Goal: Task Accomplishment & Management: Use online tool/utility

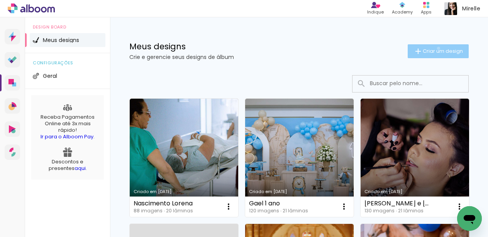
click at [431, 49] on span "Criar um design" at bounding box center [443, 51] width 40 height 5
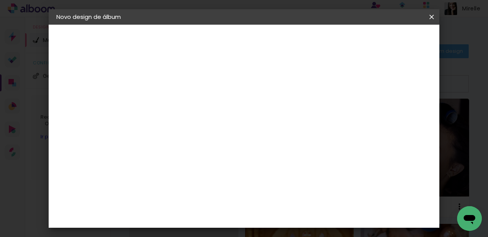
click at [183, 103] on input at bounding box center [183, 104] width 0 height 12
type input "[PERSON_NAME] e Caio"
type paper-input "[PERSON_NAME] e Caio"
click at [0, 0] on slot "Avançar" at bounding box center [0, 0] width 0 height 0
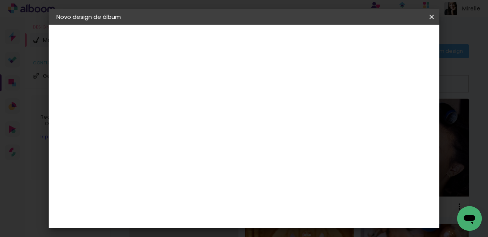
click at [244, 181] on paper-item "Go image" at bounding box center [202, 191] width 83 height 20
click at [0, 0] on slot "Avançar" at bounding box center [0, 0] width 0 height 0
click at [213, 129] on input "text" at bounding box center [198, 135] width 30 height 12
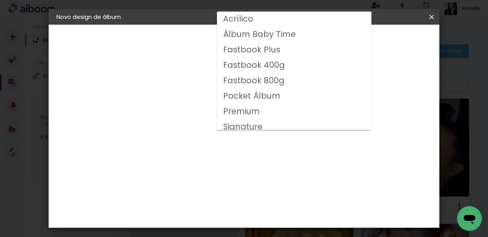
click at [337, 64] on paper-item "Fastbook 400g" at bounding box center [294, 65] width 154 height 15
type input "Fastbook 400g"
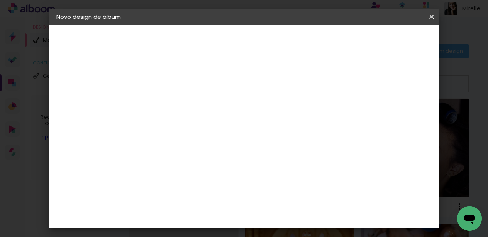
scroll to position [93, 0]
click at [263, 193] on span "30 × 40 cm" at bounding box center [249, 203] width 29 height 20
click at [308, 42] on paper-button "Avançar" at bounding box center [290, 40] width 38 height 13
click at [391, 44] on paper-button "Iniciar design" at bounding box center [365, 40] width 51 height 13
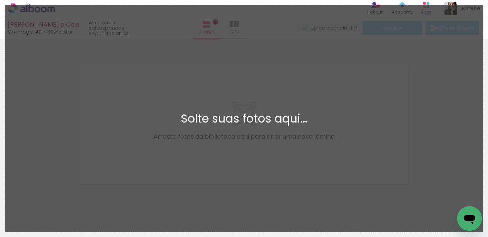
scroll to position [10, 0]
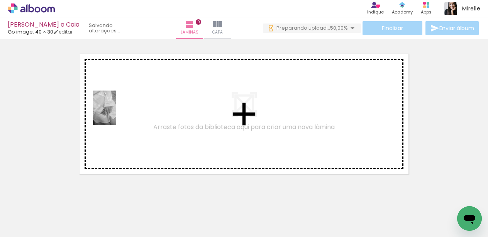
drag, startPoint x: 81, startPoint y: 214, endPoint x: 114, endPoint y: 189, distance: 41.5
click at [116, 114] on quentale-workspace at bounding box center [244, 118] width 488 height 237
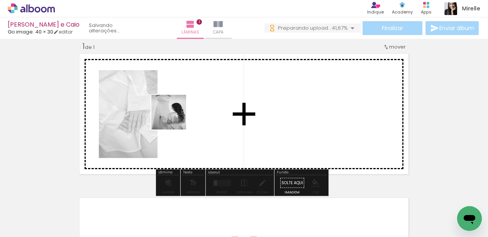
drag, startPoint x: 152, startPoint y: 146, endPoint x: 187, endPoint y: 183, distance: 51.9
click at [184, 110] on quentale-workspace at bounding box center [244, 118] width 488 height 237
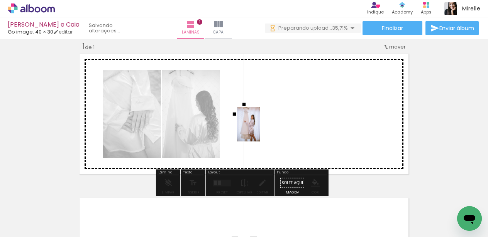
drag, startPoint x: 215, startPoint y: 171, endPoint x: 260, endPoint y: 130, distance: 61.2
click at [260, 130] on quentale-workspace at bounding box center [244, 118] width 488 height 237
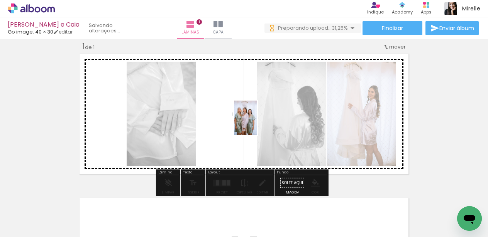
drag, startPoint x: 213, startPoint y: 208, endPoint x: 257, endPoint y: 124, distance: 94.8
click at [257, 124] on quentale-workspace at bounding box center [244, 118] width 488 height 237
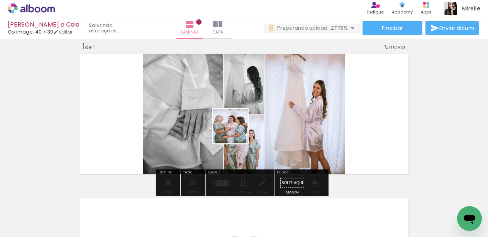
drag, startPoint x: 254, startPoint y: 219, endPoint x: 236, endPoint y: 132, distance: 89.0
click at [236, 132] on quentale-workspace at bounding box center [244, 118] width 488 height 237
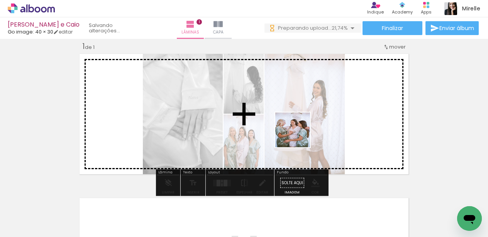
drag, startPoint x: 252, startPoint y: 213, endPoint x: 304, endPoint y: 127, distance: 100.8
click at [304, 127] on quentale-workspace at bounding box center [244, 118] width 488 height 237
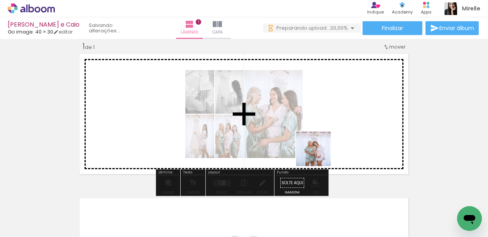
drag, startPoint x: 305, startPoint y: 187, endPoint x: 341, endPoint y: 208, distance: 42.4
click at [326, 142] on quentale-workspace at bounding box center [244, 118] width 488 height 237
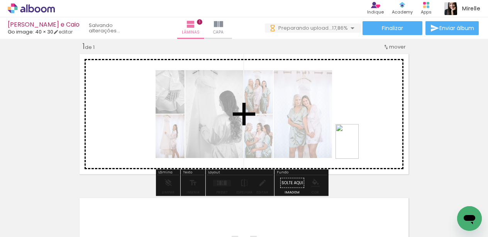
drag, startPoint x: 341, startPoint y: 214, endPoint x: 359, endPoint y: 147, distance: 69.0
click at [359, 147] on quentale-workspace at bounding box center [244, 118] width 488 height 237
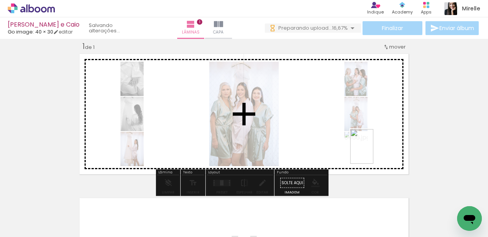
drag, startPoint x: 379, startPoint y: 203, endPoint x: 373, endPoint y: 152, distance: 50.6
click at [373, 152] on quentale-workspace at bounding box center [244, 118] width 488 height 237
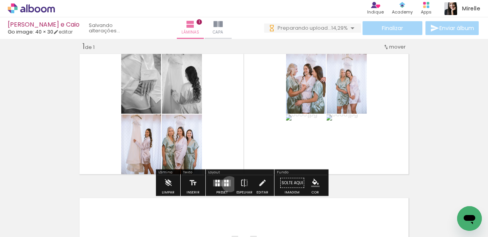
click at [228, 184] on quentale-layouter at bounding box center [222, 183] width 18 height 7
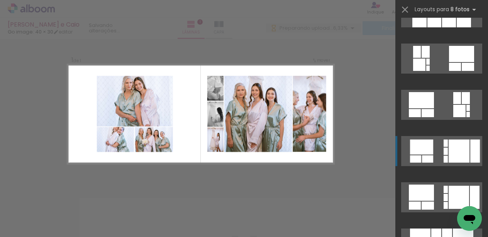
scroll to position [1092, 0]
click at [462, 104] on div at bounding box center [466, 98] width 8 height 12
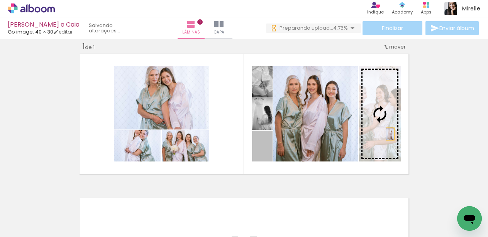
drag, startPoint x: 268, startPoint y: 158, endPoint x: 387, endPoint y: 134, distance: 122.0
click at [0, 0] on slot at bounding box center [0, 0] width 0 height 0
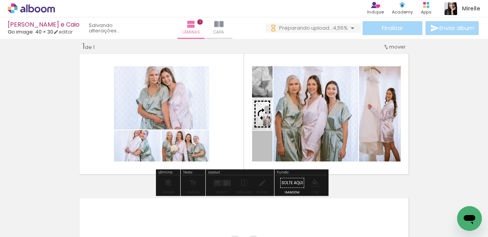
drag, startPoint x: 265, startPoint y: 152, endPoint x: 264, endPoint y: 120, distance: 32.8
click at [0, 0] on slot at bounding box center [0, 0] width 0 height 0
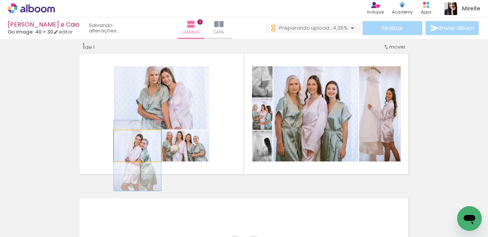
drag, startPoint x: 146, startPoint y: 150, endPoint x: 146, endPoint y: 159, distance: 9.7
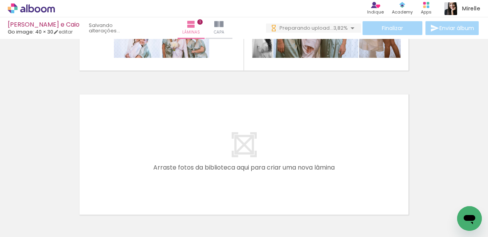
scroll to position [0, 314]
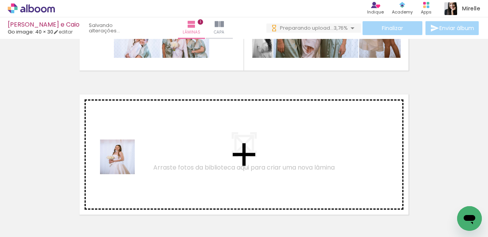
drag, startPoint x: 119, startPoint y: 220, endPoint x: 153, endPoint y: 196, distance: 41.6
click at [131, 143] on quentale-workspace at bounding box center [244, 118] width 488 height 237
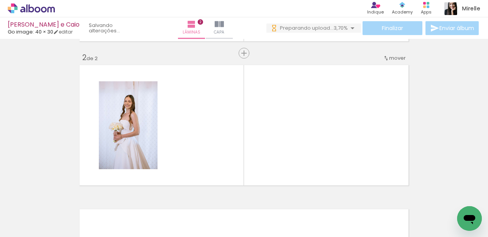
scroll to position [154, 0]
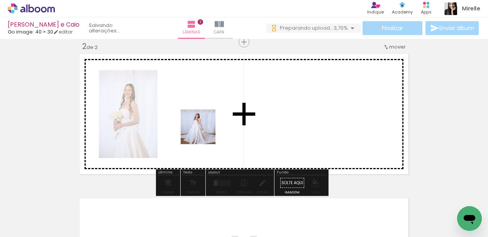
drag, startPoint x: 163, startPoint y: 217, endPoint x: 207, endPoint y: 126, distance: 101.2
click at [207, 126] on quentale-workspace at bounding box center [244, 118] width 488 height 237
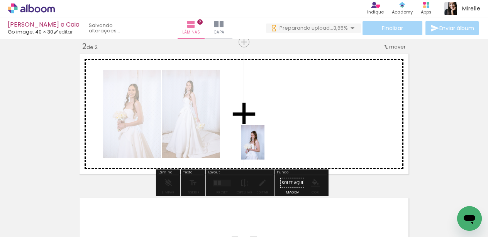
drag, startPoint x: 205, startPoint y: 226, endPoint x: 254, endPoint y: 213, distance: 50.9
click at [265, 148] on quentale-workspace at bounding box center [244, 118] width 488 height 237
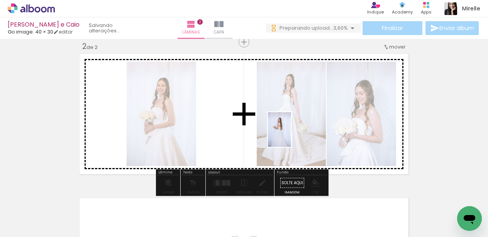
drag, startPoint x: 247, startPoint y: 221, endPoint x: 291, endPoint y: 135, distance: 96.2
click at [291, 135] on quentale-workspace at bounding box center [244, 118] width 488 height 237
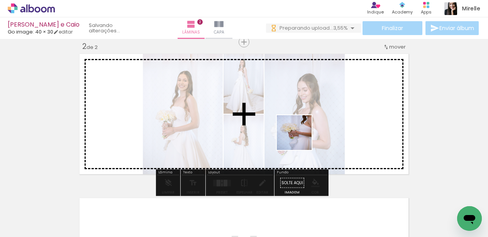
drag, startPoint x: 293, startPoint y: 167, endPoint x: 317, endPoint y: 209, distance: 48.4
click at [301, 136] on quentale-workspace at bounding box center [244, 118] width 488 height 237
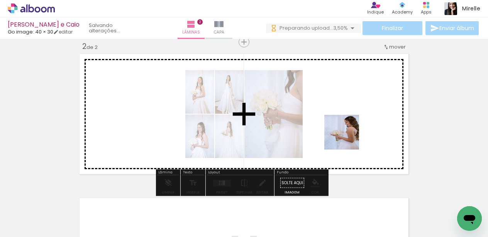
drag, startPoint x: 344, startPoint y: 144, endPoint x: 347, endPoint y: 138, distance: 6.6
click at [347, 138] on quentale-workspace at bounding box center [244, 118] width 488 height 237
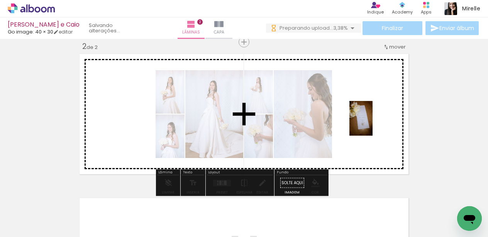
drag, startPoint x: 368, startPoint y: 215, endPoint x: 373, endPoint y: 123, distance: 92.0
click at [373, 123] on quentale-workspace at bounding box center [244, 118] width 488 height 237
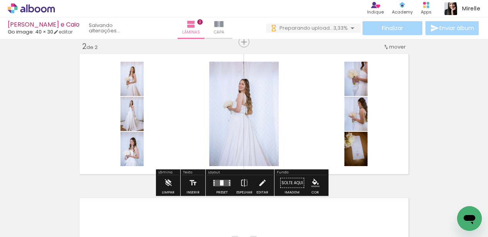
click at [224, 181] on quentale-layouter at bounding box center [222, 183] width 18 height 7
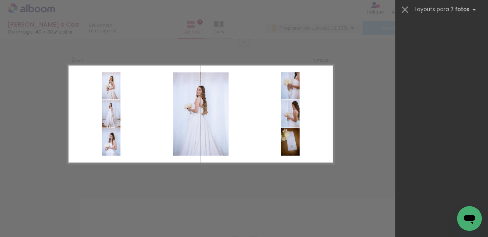
scroll to position [0, 0]
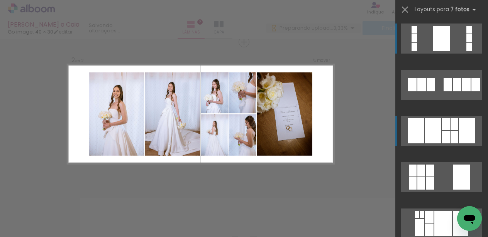
click at [446, 91] on div at bounding box center [448, 85] width 8 height 14
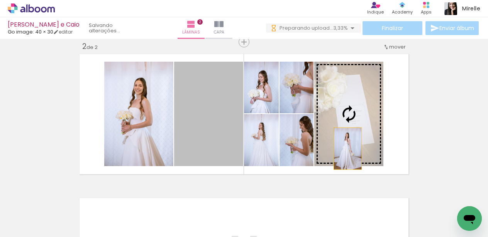
drag, startPoint x: 212, startPoint y: 153, endPoint x: 345, endPoint y: 149, distance: 132.9
click at [0, 0] on slot at bounding box center [0, 0] width 0 height 0
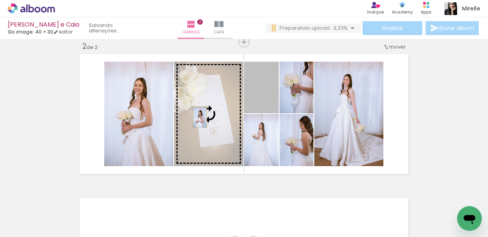
drag, startPoint x: 267, startPoint y: 96, endPoint x: 197, endPoint y: 117, distance: 72.9
click at [0, 0] on slot at bounding box center [0, 0] width 0 height 0
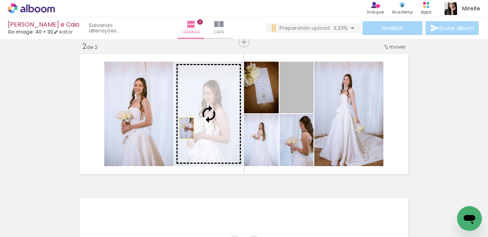
drag, startPoint x: 289, startPoint y: 102, endPoint x: 183, endPoint y: 128, distance: 109.0
click at [0, 0] on slot at bounding box center [0, 0] width 0 height 0
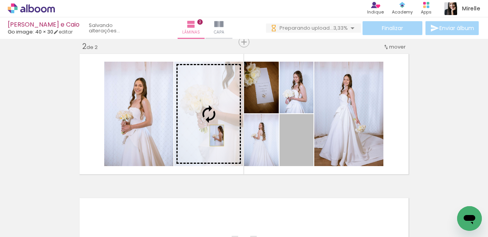
drag, startPoint x: 291, startPoint y: 156, endPoint x: 214, endPoint y: 135, distance: 79.9
click at [0, 0] on slot at bounding box center [0, 0] width 0 height 0
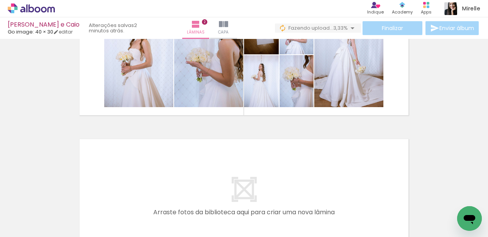
scroll to position [0, 554]
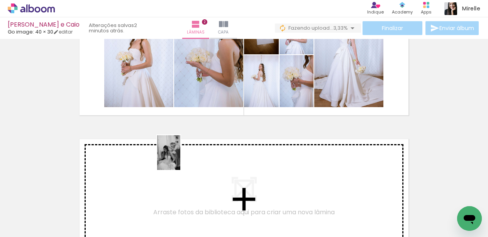
drag, startPoint x: 178, startPoint y: 224, endPoint x: 180, endPoint y: 159, distance: 65.3
click at [180, 159] on quentale-workspace at bounding box center [244, 118] width 488 height 237
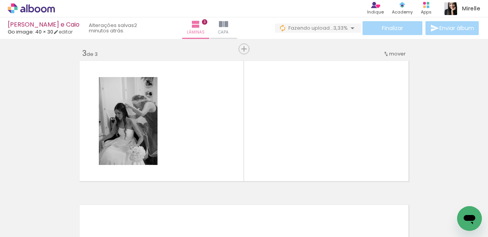
scroll to position [298, 0]
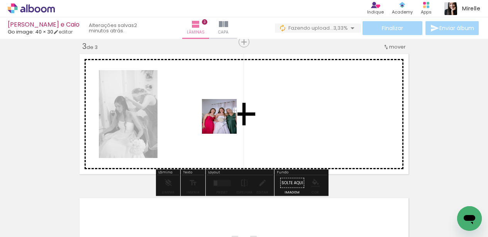
drag, startPoint x: 220, startPoint y: 216, endPoint x: 269, endPoint y: 203, distance: 51.1
click at [225, 121] on quentale-workspace at bounding box center [244, 118] width 488 height 237
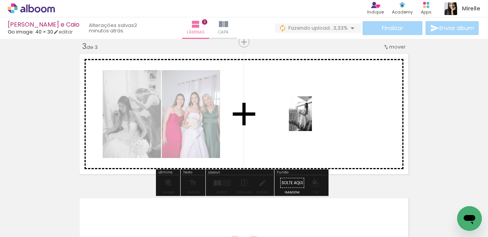
drag, startPoint x: 265, startPoint y: 216, endPoint x: 312, endPoint y: 119, distance: 107.4
click at [312, 119] on quentale-workspace at bounding box center [244, 118] width 488 height 237
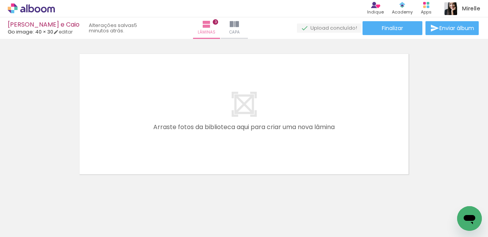
scroll to position [457, 0]
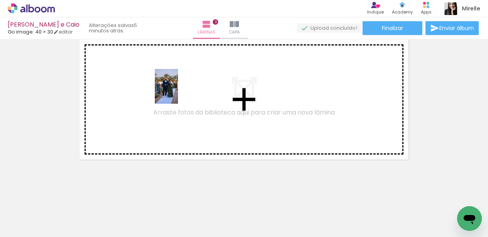
drag, startPoint x: 312, startPoint y: 218, endPoint x: 178, endPoint y: 92, distance: 183.5
click at [178, 92] on quentale-workspace at bounding box center [244, 118] width 488 height 237
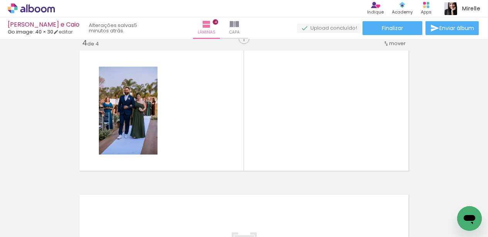
scroll to position [443, 0]
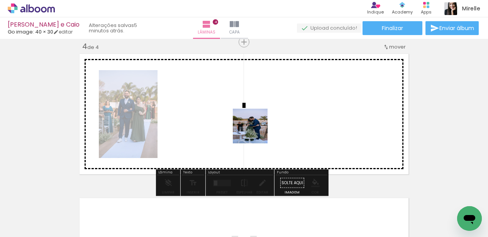
drag, startPoint x: 351, startPoint y: 219, endPoint x: 237, endPoint y: 121, distance: 150.0
click at [237, 121] on quentale-workspace at bounding box center [244, 118] width 488 height 237
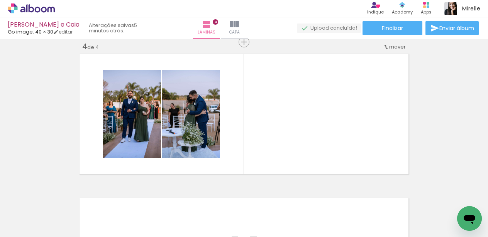
scroll to position [0, 697]
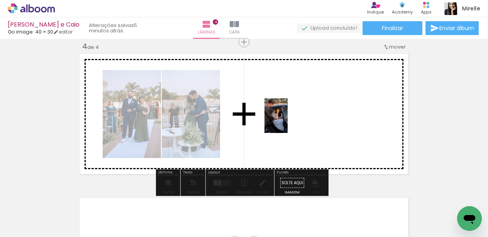
drag, startPoint x: 256, startPoint y: 215, endPoint x: 291, endPoint y: 116, distance: 105.1
click at [291, 116] on quentale-workspace at bounding box center [244, 118] width 488 height 237
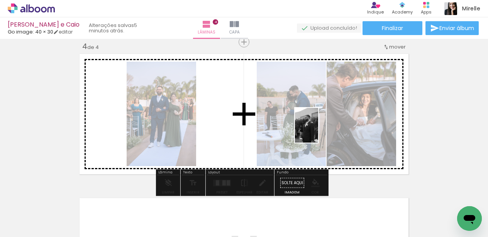
drag, startPoint x: 299, startPoint y: 220, endPoint x: 318, endPoint y: 130, distance: 91.2
click at [318, 130] on quentale-workspace at bounding box center [244, 118] width 488 height 237
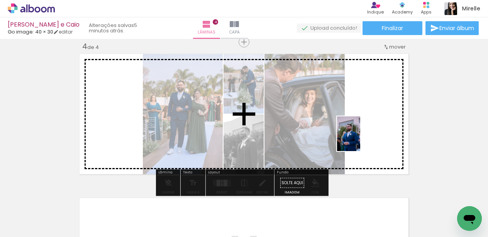
drag, startPoint x: 333, startPoint y: 225, endPoint x: 361, endPoint y: 139, distance: 90.1
click at [361, 139] on quentale-workspace at bounding box center [244, 118] width 488 height 237
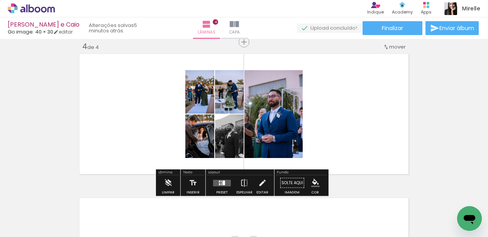
click at [222, 183] on div at bounding box center [223, 183] width 3 height 5
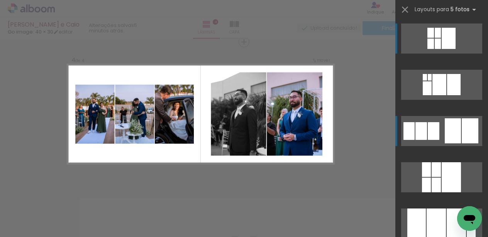
click at [446, 95] on div at bounding box center [439, 84] width 14 height 21
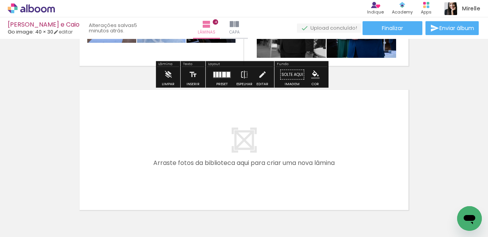
scroll to position [0, 697]
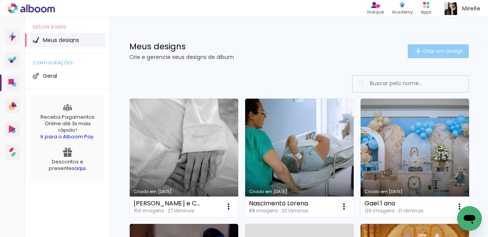
click at [423, 50] on span "Criar um design" at bounding box center [443, 51] width 40 height 5
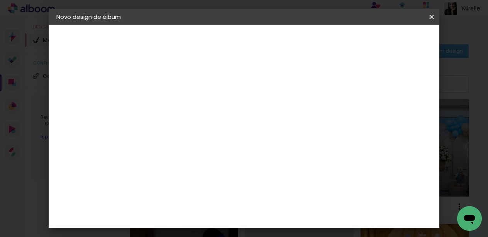
click at [183, 102] on input at bounding box center [183, 104] width 0 height 12
type input "[PERSON_NAME] e [PERSON_NAME]"
type paper-input "[PERSON_NAME] e [PERSON_NAME]"
click at [0, 0] on slot "Avançar" at bounding box center [0, 0] width 0 height 0
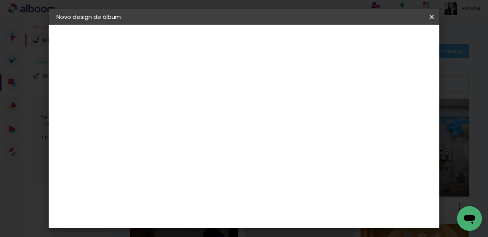
click at [196, 178] on div "Go image" at bounding box center [187, 184] width 19 height 12
click at [327, 36] on paper-button "Avançar" at bounding box center [309, 40] width 38 height 13
click at [213, 129] on input "text" at bounding box center [198, 135] width 30 height 12
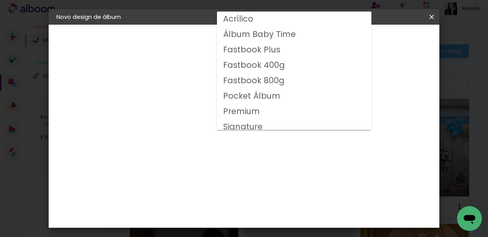
click at [307, 64] on paper-item "Fastbook 400g" at bounding box center [294, 65] width 154 height 15
type input "Fastbook 400g"
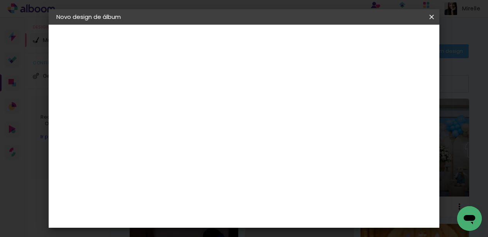
scroll to position [182, 0]
click at [263, 103] on span "30 × 40 cm" at bounding box center [249, 113] width 29 height 20
click at [308, 43] on paper-button "Avançar" at bounding box center [290, 40] width 38 height 13
click at [391, 43] on paper-button "Iniciar design" at bounding box center [365, 40] width 51 height 13
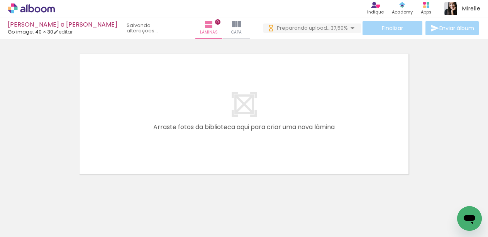
scroll to position [0, 5174]
click at [63, 213] on iron-horizontal-list at bounding box center [55, 213] width 15 height 48
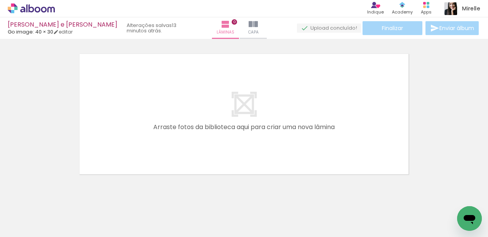
scroll to position [0, 0]
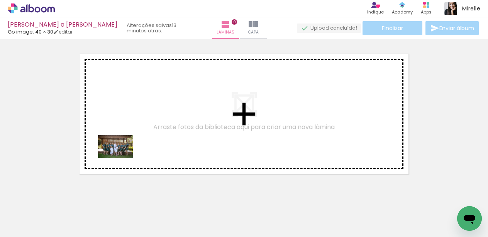
drag, startPoint x: 80, startPoint y: 217, endPoint x: 124, endPoint y: 194, distance: 50.2
click at [122, 158] on quentale-workspace at bounding box center [244, 118] width 488 height 237
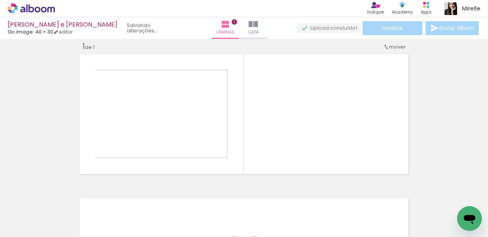
scroll to position [10, 0]
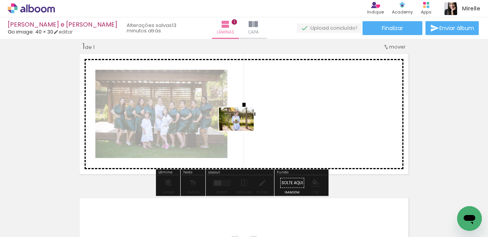
drag, startPoint x: 122, startPoint y: 208, endPoint x: 233, endPoint y: 159, distance: 121.2
click at [255, 123] on quentale-workspace at bounding box center [244, 118] width 488 height 237
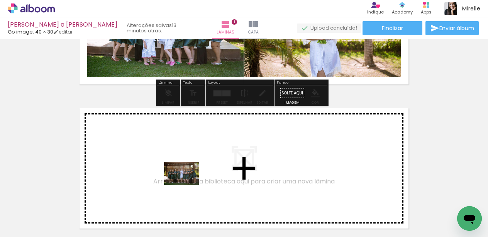
scroll to position [0, 0]
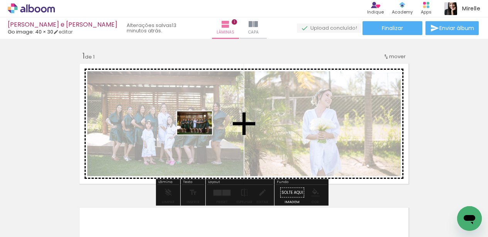
drag, startPoint x: 174, startPoint y: 212, endPoint x: 212, endPoint y: 173, distance: 53.5
click at [200, 135] on quentale-workspace at bounding box center [244, 118] width 488 height 237
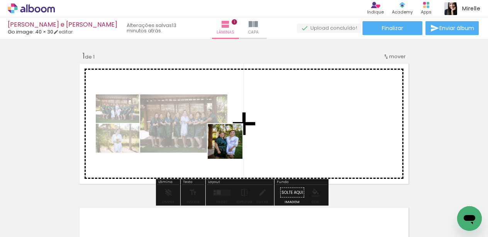
drag, startPoint x: 213, startPoint y: 213, endPoint x: 267, endPoint y: 189, distance: 58.6
click at [233, 146] on quentale-workspace at bounding box center [244, 118] width 488 height 237
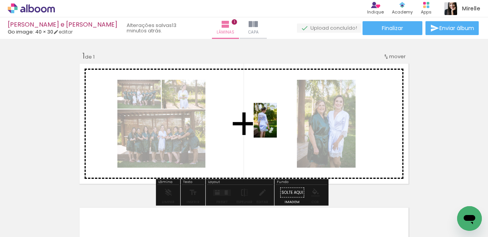
drag, startPoint x: 256, startPoint y: 208, endPoint x: 277, endPoint y: 126, distance: 84.2
click at [277, 126] on quentale-workspace at bounding box center [244, 118] width 488 height 237
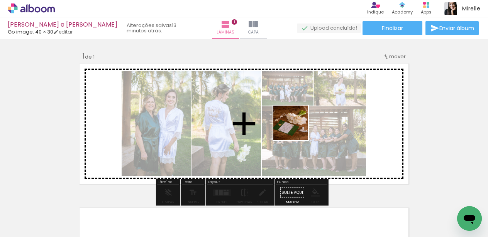
drag, startPoint x: 297, startPoint y: 206, endPoint x: 328, endPoint y: 171, distance: 46.5
click at [298, 110] on quentale-workspace at bounding box center [244, 118] width 488 height 237
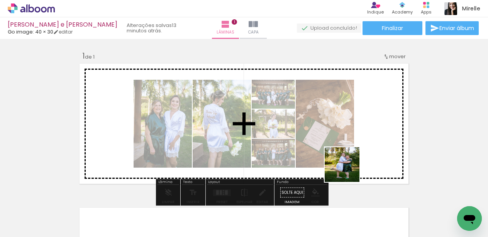
drag, startPoint x: 336, startPoint y: 214, endPoint x: 360, endPoint y: 156, distance: 62.2
click at [360, 156] on quentale-workspace at bounding box center [244, 118] width 488 height 237
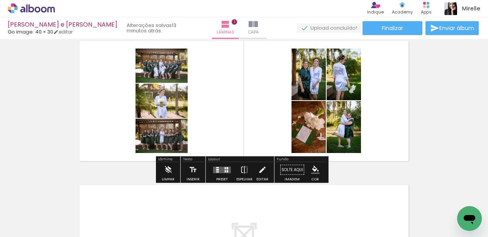
scroll to position [65, 0]
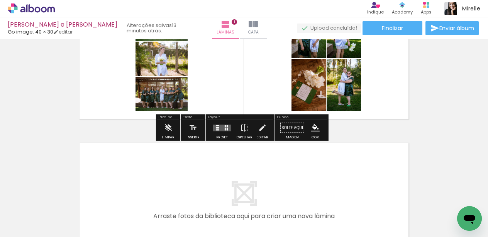
click at [225, 129] on div at bounding box center [225, 129] width 1 height 2
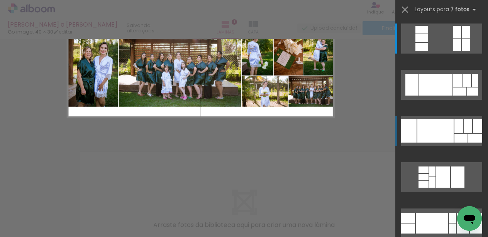
scroll to position [10, 0]
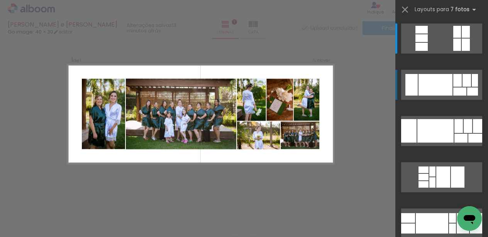
click at [437, 88] on div at bounding box center [435, 85] width 34 height 22
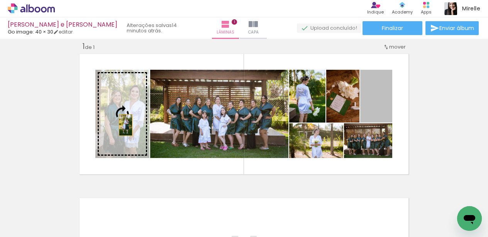
drag, startPoint x: 383, startPoint y: 105, endPoint x: 123, endPoint y: 125, distance: 261.0
click at [0, 0] on slot at bounding box center [0, 0] width 0 height 0
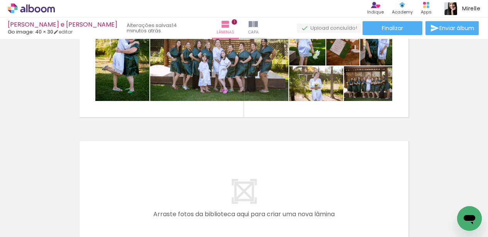
scroll to position [72, 0]
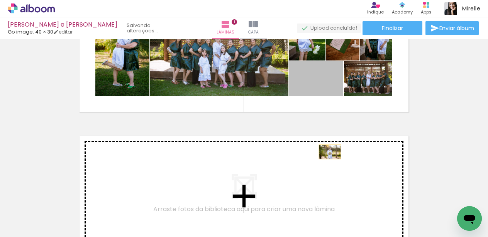
drag, startPoint x: 325, startPoint y: 86, endPoint x: 327, endPoint y: 152, distance: 66.8
click at [327, 152] on div "Inserir lâmina 1 de 1" at bounding box center [244, 114] width 488 height 289
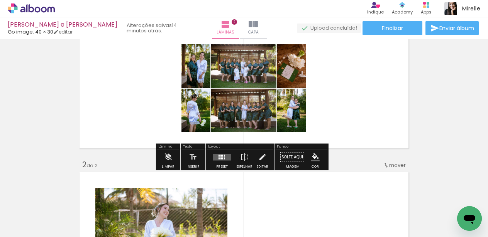
scroll to position [68, 0]
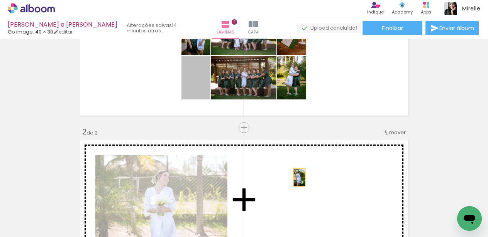
drag, startPoint x: 199, startPoint y: 94, endPoint x: 362, endPoint y: 203, distance: 196.1
click at [296, 177] on div "Inserir lâmina 1 de 2 Inserir lâmina 2 de 2" at bounding box center [244, 190] width 488 height 434
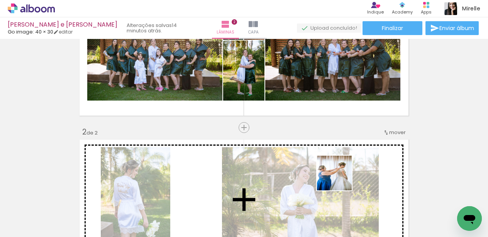
drag, startPoint x: 379, startPoint y: 211, endPoint x: 339, endPoint y: 178, distance: 51.8
click at [339, 178] on quentale-workspace at bounding box center [244, 118] width 488 height 237
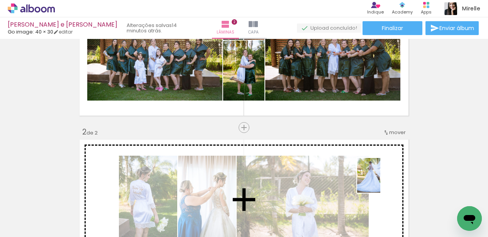
drag, startPoint x: 418, startPoint y: 214, endPoint x: 380, endPoint y: 181, distance: 49.5
click at [380, 181] on quentale-workspace at bounding box center [244, 118] width 488 height 237
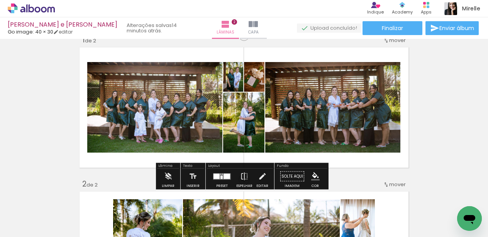
scroll to position [36, 0]
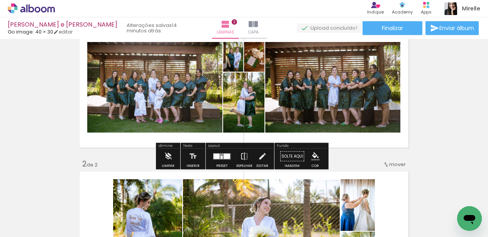
click at [224, 154] on div at bounding box center [227, 156] width 7 height 5
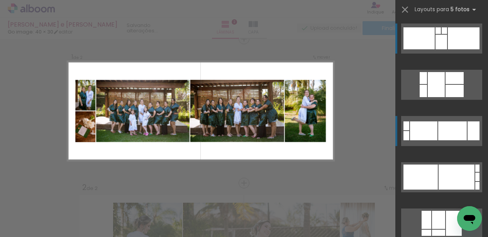
scroll to position [10, 0]
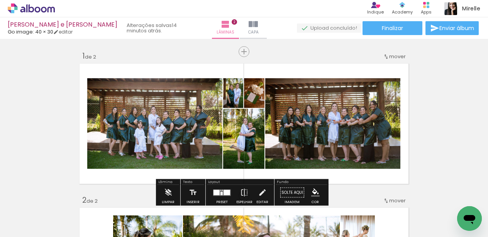
scroll to position [58, 0]
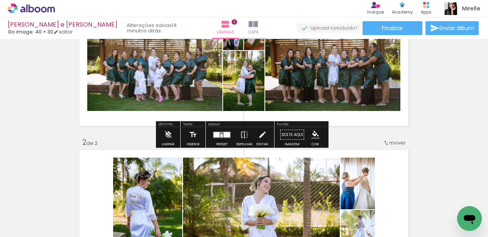
click at [225, 134] on div at bounding box center [227, 134] width 7 height 5
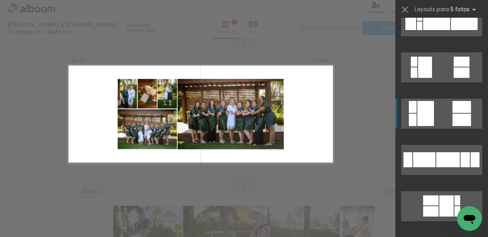
scroll to position [581, 0]
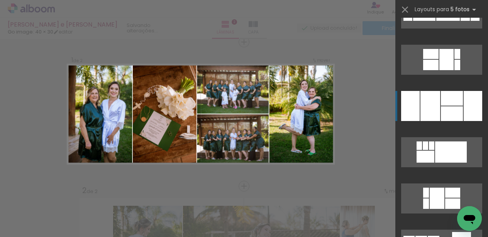
click at [464, 117] on div at bounding box center [473, 106] width 19 height 30
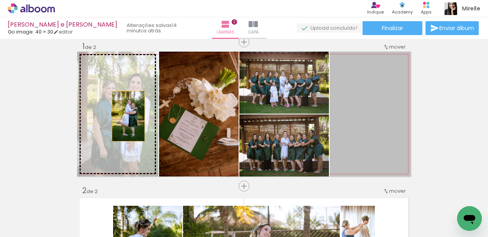
drag, startPoint x: 399, startPoint y: 128, endPoint x: 125, endPoint y: 116, distance: 274.0
click at [0, 0] on slot at bounding box center [0, 0] width 0 height 0
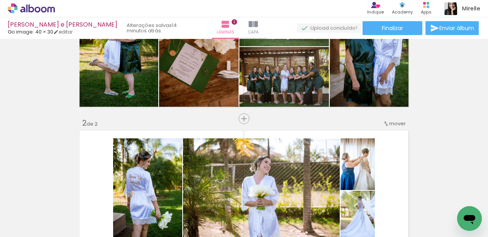
scroll to position [180, 0]
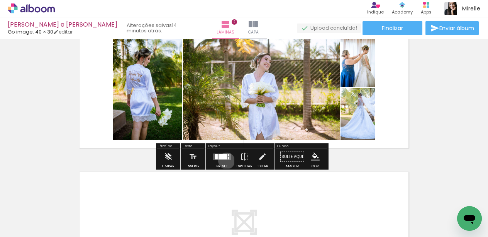
click at [225, 161] on div at bounding box center [222, 156] width 21 height 15
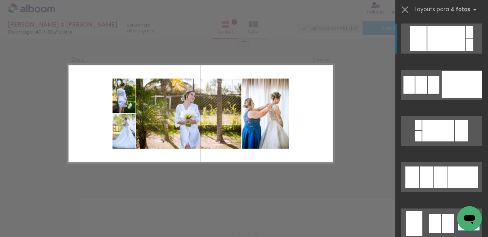
scroll to position [154, 0]
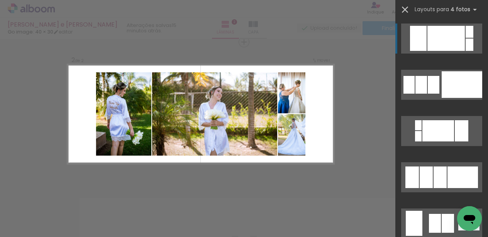
click at [407, 12] on iron-icon at bounding box center [405, 9] width 11 height 11
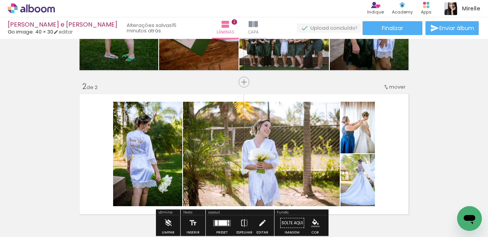
scroll to position [89, 0]
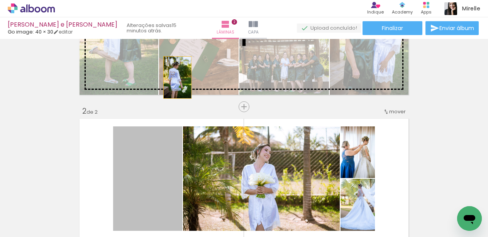
drag, startPoint x: 158, startPoint y: 157, endPoint x: 174, endPoint y: 78, distance: 80.9
click at [174, 78] on div "Inserir lâmina 1 de 2 Inserir lâmina 2 de 2" at bounding box center [244, 170] width 488 height 434
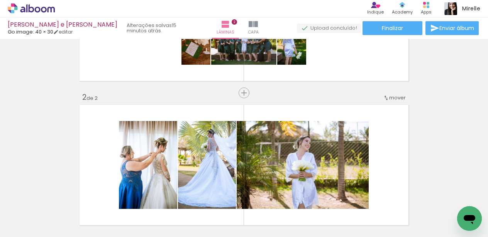
scroll to position [103, 0]
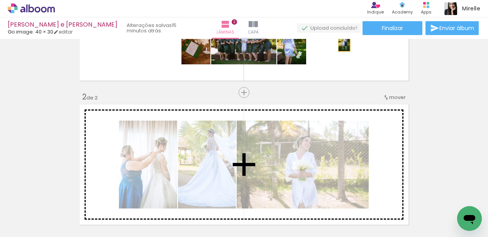
drag, startPoint x: 295, startPoint y: 103, endPoint x: 341, endPoint y: 146, distance: 62.8
click at [341, 146] on div "Inserir lâmina 1 de 2 Inserir lâmina 2 de 2" at bounding box center [244, 155] width 488 height 434
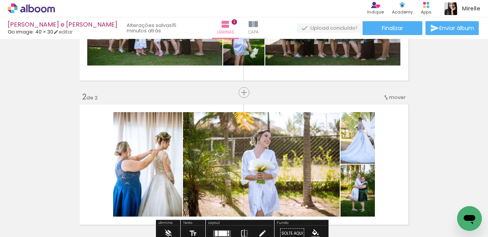
scroll to position [36, 0]
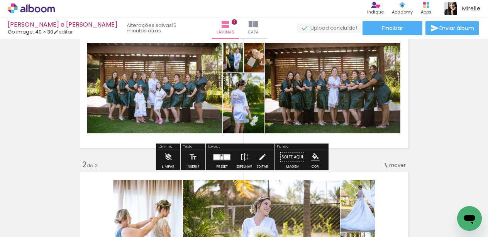
click at [229, 155] on div at bounding box center [222, 157] width 21 height 15
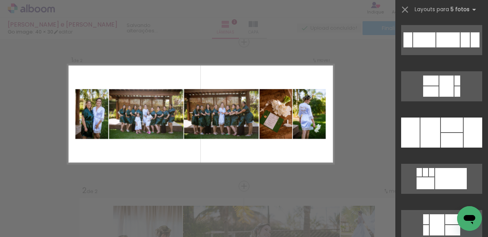
scroll to position [559, 0]
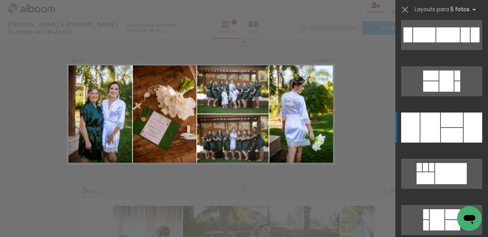
click at [437, 134] on div at bounding box center [430, 128] width 20 height 30
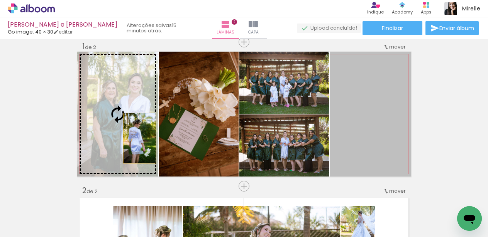
drag, startPoint x: 391, startPoint y: 135, endPoint x: 131, endPoint y: 137, distance: 259.4
click at [0, 0] on slot at bounding box center [0, 0] width 0 height 0
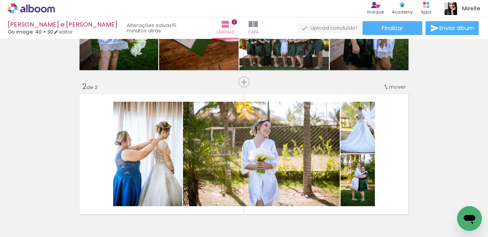
scroll to position [173, 0]
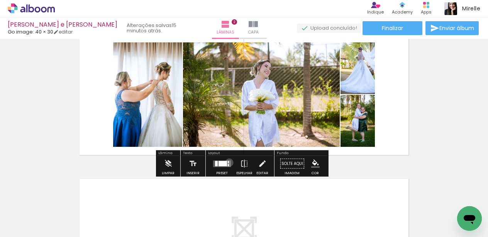
click at [227, 163] on quentale-layouter at bounding box center [222, 164] width 18 height 7
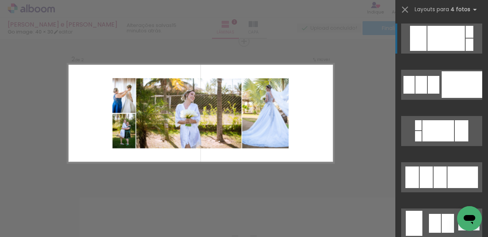
scroll to position [154, 0]
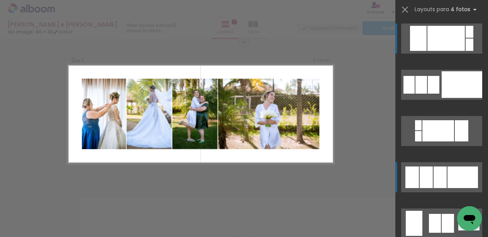
click at [448, 100] on quentale-layouter at bounding box center [441, 85] width 81 height 30
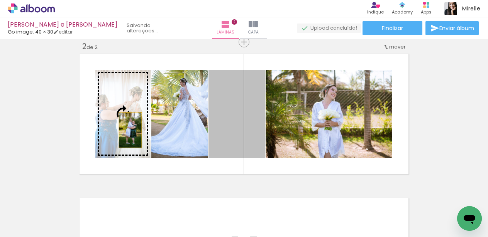
drag, startPoint x: 252, startPoint y: 143, endPoint x: 127, endPoint y: 130, distance: 125.3
click at [0, 0] on slot at bounding box center [0, 0] width 0 height 0
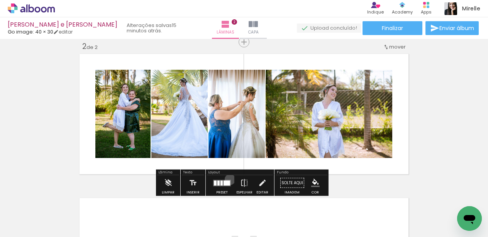
click at [228, 180] on quentale-layouter at bounding box center [222, 183] width 18 height 7
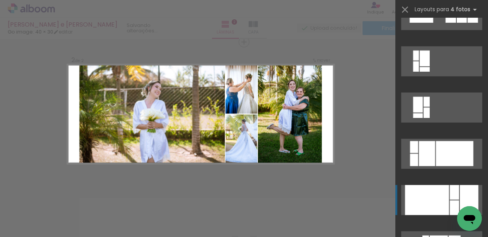
scroll to position [1423, 0]
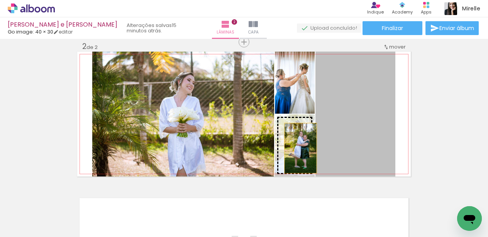
drag, startPoint x: 362, startPoint y: 135, endPoint x: 298, endPoint y: 148, distance: 65.9
click at [0, 0] on slot at bounding box center [0, 0] width 0 height 0
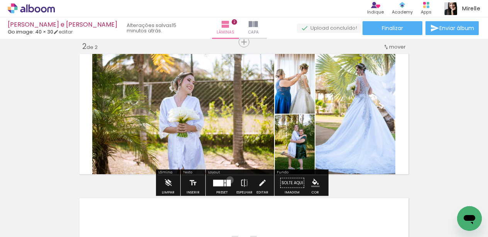
click at [228, 180] on div at bounding box center [229, 183] width 4 height 7
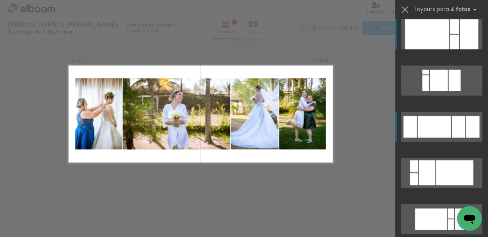
scroll to position [1487, 0]
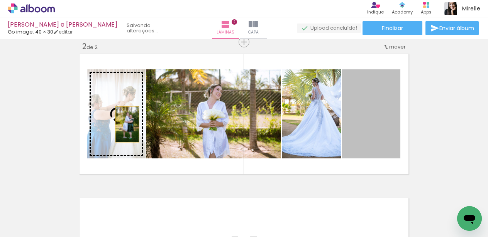
drag, startPoint x: 357, startPoint y: 135, endPoint x: 124, endPoint y: 124, distance: 233.4
click at [0, 0] on slot at bounding box center [0, 0] width 0 height 0
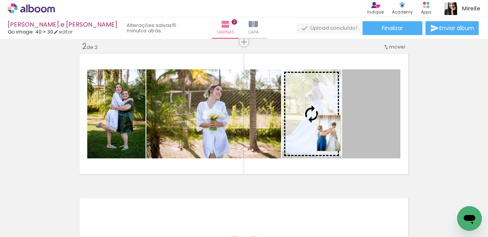
drag, startPoint x: 362, startPoint y: 130, endPoint x: 326, endPoint y: 133, distance: 36.0
click at [0, 0] on slot at bounding box center [0, 0] width 0 height 0
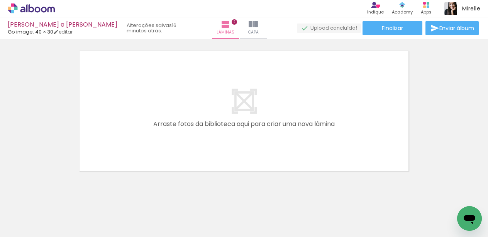
scroll to position [313, 0]
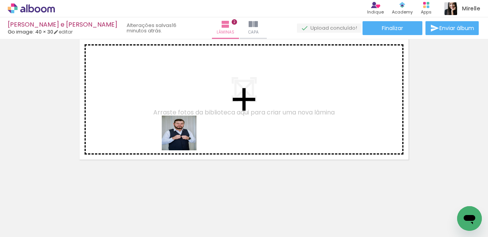
drag, startPoint x: 202, startPoint y: 214, endPoint x: 219, endPoint y: 167, distance: 50.6
click at [181, 125] on quentale-workspace at bounding box center [244, 118] width 488 height 237
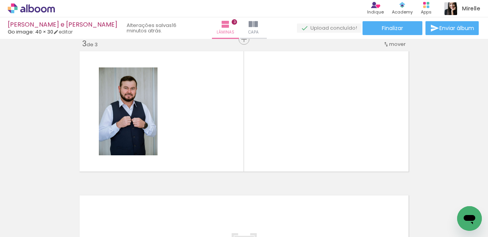
scroll to position [298, 0]
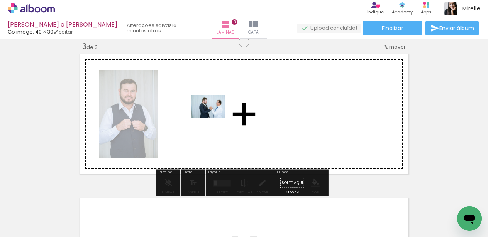
drag, startPoint x: 242, startPoint y: 205, endPoint x: 263, endPoint y: 184, distance: 30.0
click at [213, 117] on quentale-workspace at bounding box center [244, 118] width 488 height 237
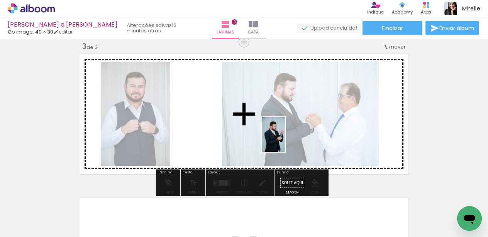
drag, startPoint x: 290, startPoint y: 212, endPoint x: 203, endPoint y: 230, distance: 88.7
click at [285, 140] on quentale-workspace at bounding box center [244, 118] width 488 height 237
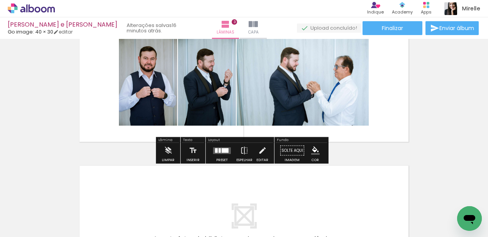
scroll to position [365, 0]
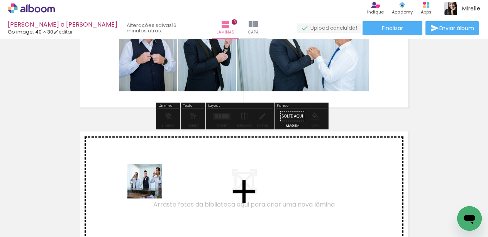
drag, startPoint x: 152, startPoint y: 207, endPoint x: 153, endPoint y: 164, distance: 42.5
click at [153, 164] on quentale-workspace at bounding box center [244, 118] width 488 height 237
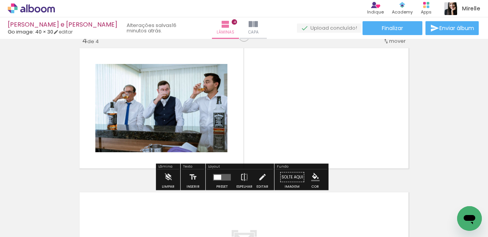
scroll to position [455, 0]
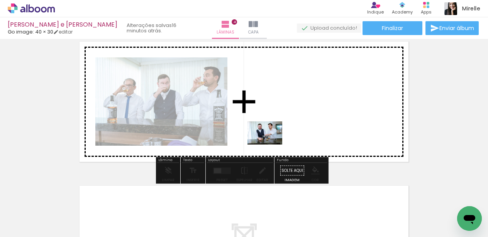
drag, startPoint x: 204, startPoint y: 210, endPoint x: 274, endPoint y: 141, distance: 98.8
click at [274, 141] on quentale-workspace at bounding box center [244, 118] width 488 height 237
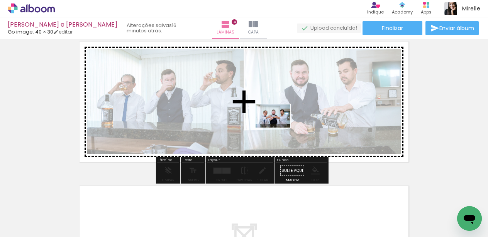
drag, startPoint x: 233, startPoint y: 208, endPoint x: 279, endPoint y: 127, distance: 93.4
click at [279, 127] on quentale-workspace at bounding box center [244, 118] width 488 height 237
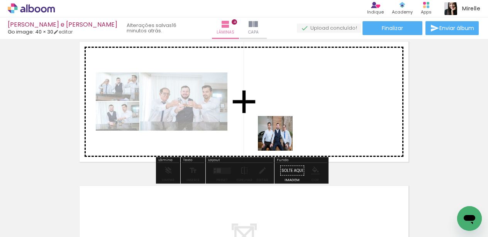
drag, startPoint x: 279, startPoint y: 194, endPoint x: 288, endPoint y: 130, distance: 64.0
click at [288, 130] on quentale-workspace at bounding box center [244, 118] width 488 height 237
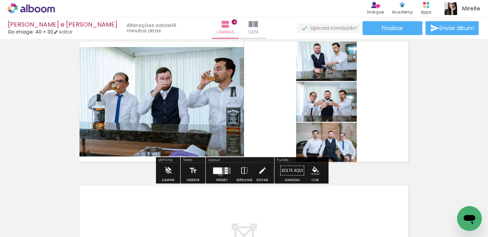
click at [218, 173] on div at bounding box center [217, 171] width 9 height 7
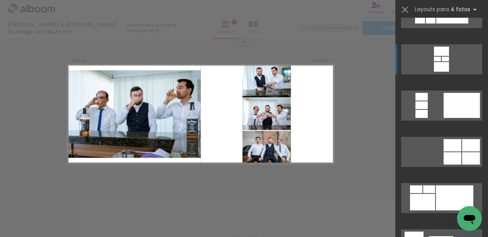
scroll to position [188, 0]
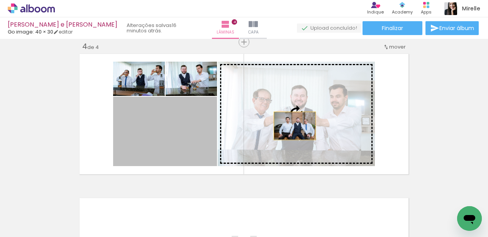
drag, startPoint x: 178, startPoint y: 142, endPoint x: 292, endPoint y: 126, distance: 115.0
click at [0, 0] on slot at bounding box center [0, 0] width 0 height 0
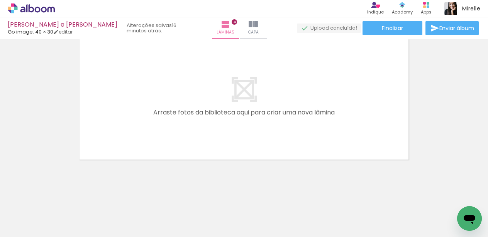
scroll to position [0, 3633]
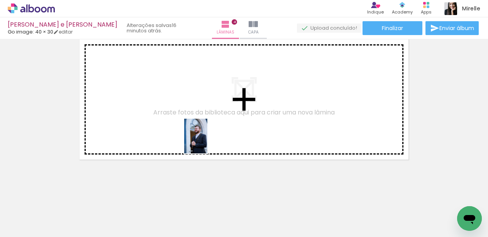
drag, startPoint x: 251, startPoint y: 223, endPoint x: 207, endPoint y: 142, distance: 92.2
click at [207, 142] on quentale-workspace at bounding box center [244, 118] width 488 height 237
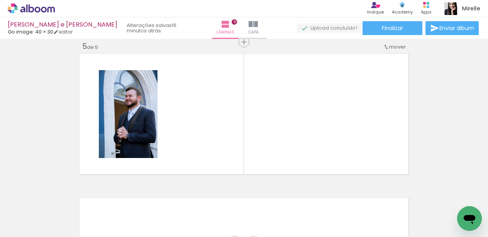
scroll to position [0, 251]
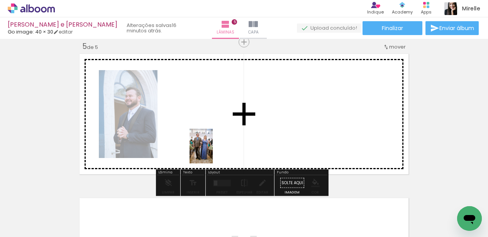
drag, startPoint x: 213, startPoint y: 214, endPoint x: 213, endPoint y: 152, distance: 61.8
click at [213, 152] on quentale-workspace at bounding box center [244, 118] width 488 height 237
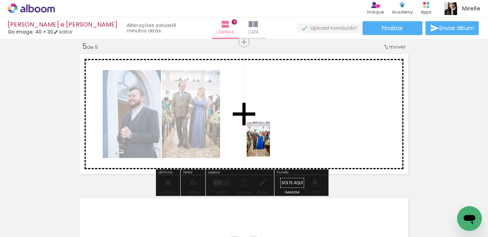
drag, startPoint x: 266, startPoint y: 211, endPoint x: 272, endPoint y: 137, distance: 74.0
click at [272, 137] on quentale-workspace at bounding box center [244, 118] width 488 height 237
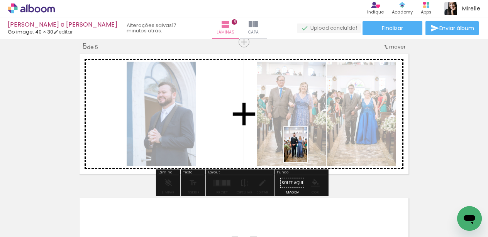
drag, startPoint x: 295, startPoint y: 202, endPoint x: 308, endPoint y: 149, distance: 55.1
click at [307, 148] on quentale-workspace at bounding box center [244, 118] width 488 height 237
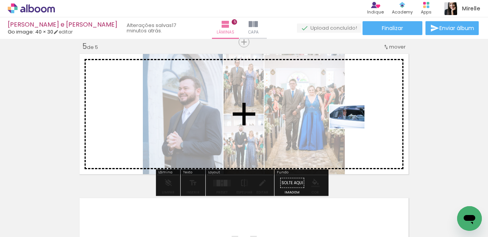
drag, startPoint x: 347, startPoint y: 217, endPoint x: 353, endPoint y: 127, distance: 90.1
click at [353, 127] on quentale-workspace at bounding box center [244, 118] width 488 height 237
